Goal: Information Seeking & Learning: Learn about a topic

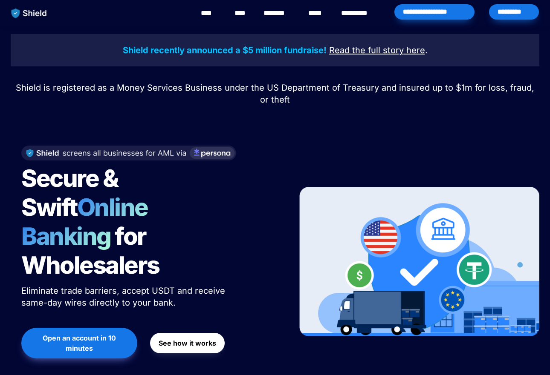
click at [350, 53] on u "Read the full story" at bounding box center [366, 50] width 75 height 10
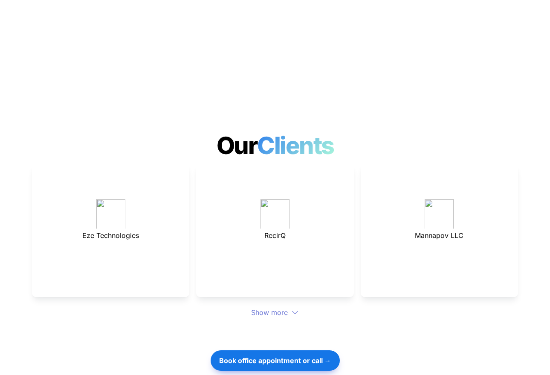
scroll to position [2266, 0]
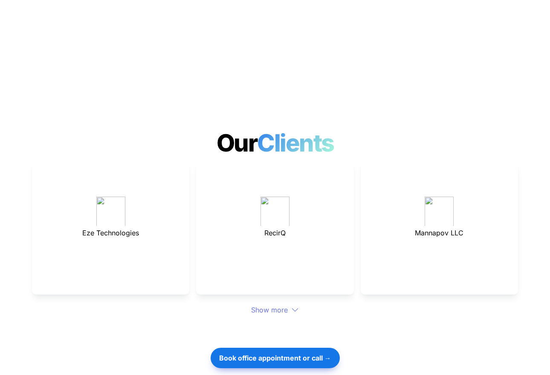
click at [278, 305] on div "Show more" at bounding box center [275, 310] width 486 height 10
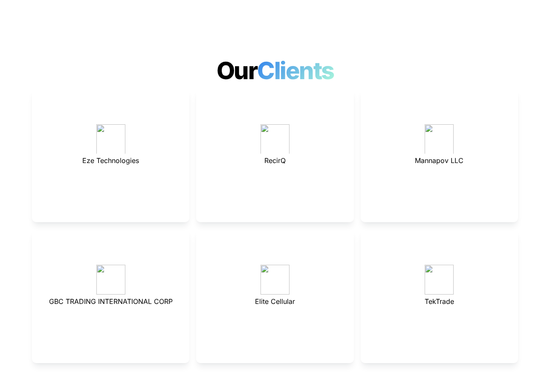
scroll to position [2335, 0]
